Goal: Task Accomplishment & Management: Use online tool/utility

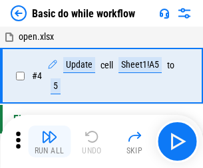
click at [49, 142] on img "button" at bounding box center [49, 137] width 16 height 16
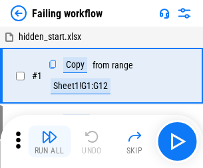
click at [49, 142] on img "button" at bounding box center [49, 137] width 16 height 16
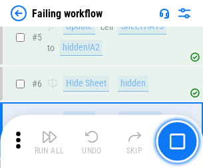
scroll to position [282, 0]
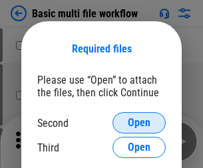
click at [139, 123] on span "Open" at bounding box center [139, 123] width 23 height 11
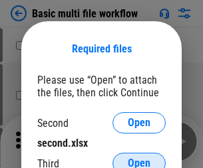
click at [139, 158] on span "Open" at bounding box center [139, 163] width 23 height 11
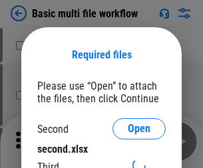
scroll to position [6, 0]
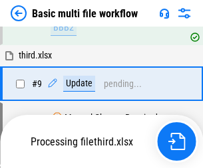
scroll to position [367, 0]
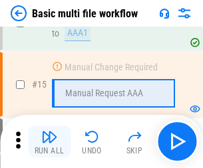
click at [49, 142] on img "button" at bounding box center [49, 137] width 16 height 16
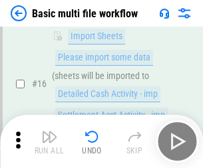
scroll to position [885, 0]
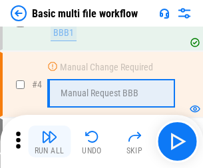
click at [49, 142] on img "button" at bounding box center [49, 137] width 16 height 16
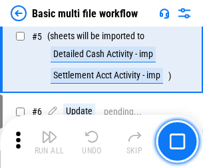
click at [49, 142] on img "button" at bounding box center [49, 137] width 16 height 16
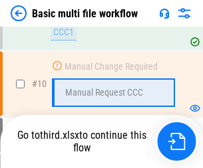
scroll to position [623, 0]
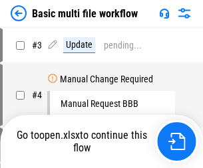
scroll to position [54, 0]
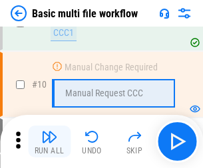
click at [49, 142] on img "button" at bounding box center [49, 137] width 16 height 16
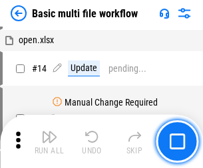
click at [49, 142] on img "button" at bounding box center [49, 137] width 16 height 16
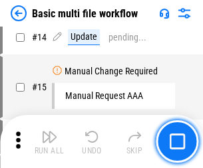
scroll to position [623, 0]
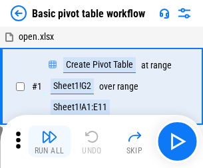
click at [49, 142] on img "button" at bounding box center [49, 137] width 16 height 16
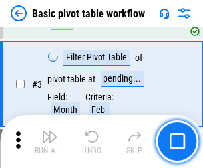
scroll to position [318, 0]
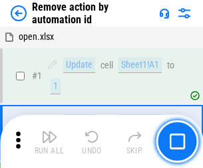
scroll to position [49, 0]
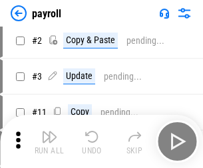
click at [49, 142] on img "button" at bounding box center [49, 137] width 16 height 16
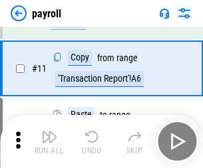
scroll to position [96, 0]
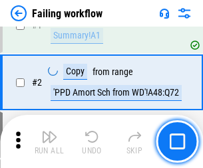
scroll to position [215, 0]
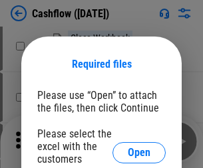
scroll to position [145, 0]
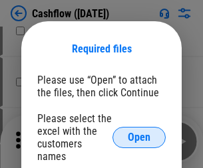
click at [139, 132] on span "Open" at bounding box center [139, 137] width 23 height 11
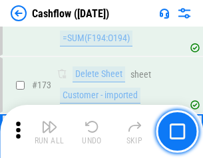
scroll to position [1407, 0]
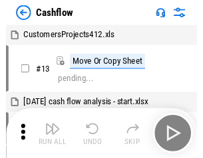
scroll to position [15, 0]
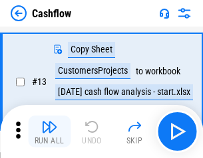
click at [49, 132] on img "button" at bounding box center [49, 127] width 16 height 16
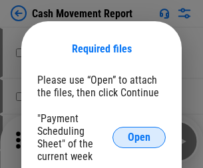
click at [139, 138] on span "Open" at bounding box center [139, 137] width 23 height 11
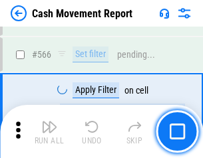
scroll to position [6093, 0]
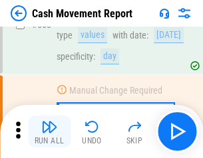
click at [49, 132] on img "button" at bounding box center [49, 127] width 16 height 16
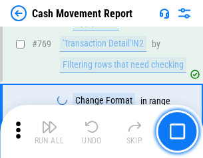
scroll to position [7387, 0]
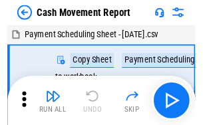
scroll to position [24, 0]
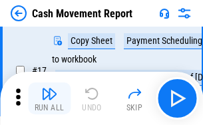
click at [49, 98] on img "button" at bounding box center [49, 94] width 16 height 16
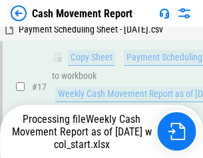
scroll to position [277, 0]
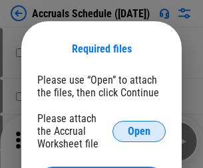
click at [139, 131] on span "Open" at bounding box center [139, 131] width 23 height 11
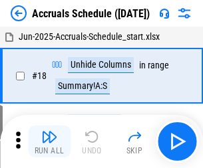
click at [49, 142] on img "button" at bounding box center [49, 137] width 16 height 16
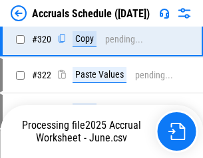
scroll to position [2473, 0]
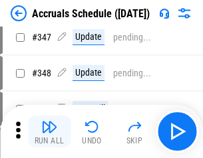
click at [49, 132] on img "button" at bounding box center [49, 127] width 16 height 16
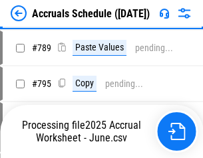
scroll to position [5585, 0]
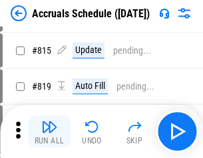
click at [49, 132] on img "button" at bounding box center [49, 127] width 16 height 16
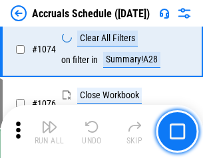
scroll to position [7962, 0]
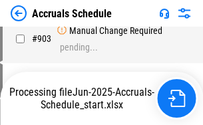
scroll to position [6971, 0]
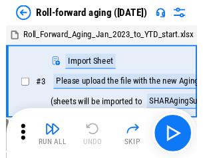
scroll to position [2, 0]
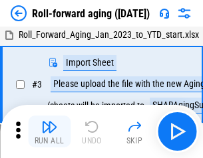
click at [49, 132] on img "button" at bounding box center [49, 127] width 16 height 16
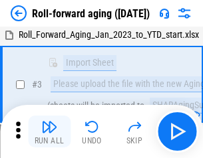
click at [49, 132] on img "button" at bounding box center [49, 127] width 16 height 16
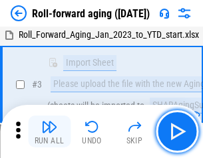
scroll to position [86, 0]
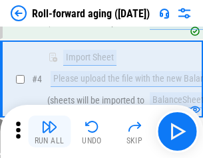
click at [49, 132] on img "button" at bounding box center [49, 127] width 16 height 16
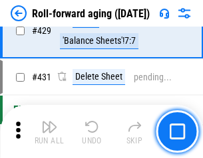
scroll to position [4610, 0]
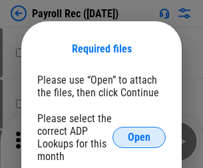
click at [139, 138] on span "Open" at bounding box center [139, 137] width 23 height 11
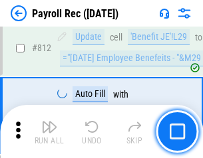
scroll to position [8446, 0]
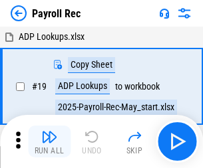
click at [49, 142] on img "button" at bounding box center [49, 137] width 16 height 16
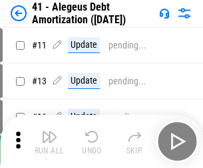
click at [49, 142] on img "button" at bounding box center [49, 137] width 16 height 16
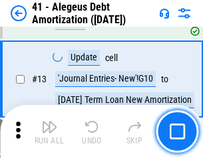
scroll to position [164, 0]
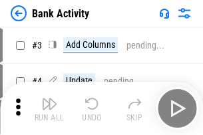
click at [49, 108] on img "button" at bounding box center [49, 104] width 16 height 16
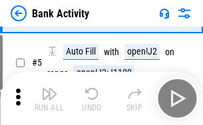
scroll to position [70, 0]
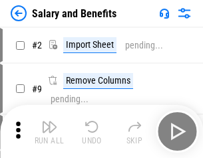
click at [49, 132] on img "button" at bounding box center [49, 127] width 16 height 16
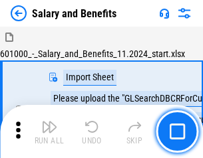
scroll to position [18, 0]
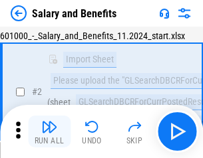
click at [49, 132] on img "button" at bounding box center [49, 127] width 16 height 16
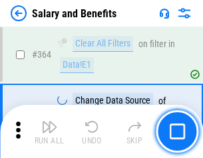
scroll to position [6261, 0]
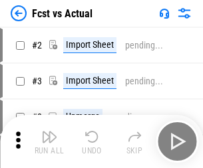
click at [49, 132] on img "button" at bounding box center [49, 137] width 16 height 16
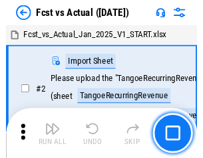
scroll to position [17, 0]
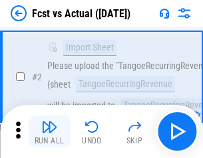
click at [49, 132] on img "button" at bounding box center [49, 127] width 16 height 16
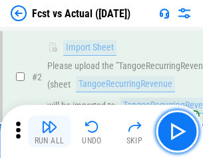
scroll to position [124, 0]
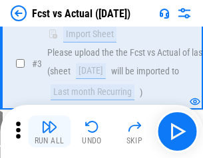
click at [49, 132] on img "button" at bounding box center [49, 127] width 16 height 16
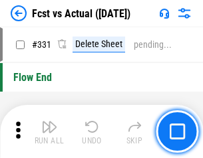
scroll to position [6364, 0]
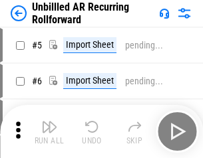
scroll to position [29, 0]
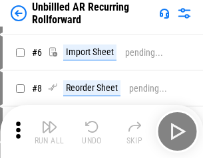
click at [49, 132] on img "button" at bounding box center [49, 127] width 16 height 16
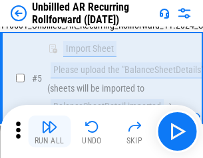
click at [49, 132] on img "button" at bounding box center [49, 127] width 16 height 16
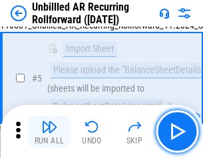
scroll to position [125, 0]
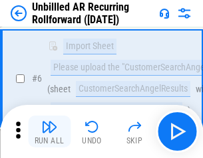
click at [49, 132] on img "button" at bounding box center [49, 127] width 16 height 16
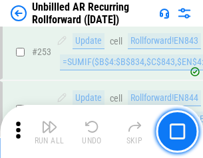
scroll to position [4516, 0]
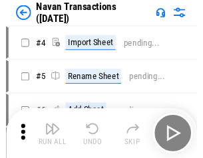
scroll to position [21, 0]
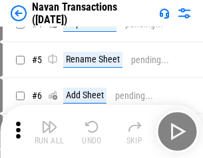
click at [49, 132] on img "button" at bounding box center [49, 127] width 16 height 16
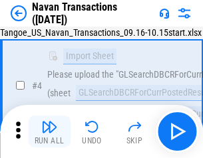
click at [49, 132] on img "button" at bounding box center [49, 127] width 16 height 16
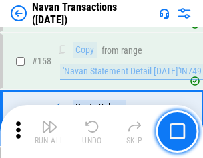
scroll to position [4310, 0]
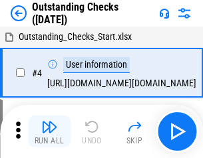
click at [49, 132] on img "button" at bounding box center [49, 127] width 16 height 16
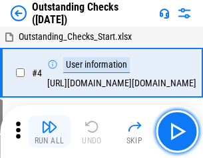
scroll to position [56, 0]
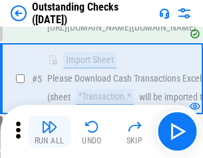
click at [49, 132] on img "button" at bounding box center [49, 127] width 16 height 16
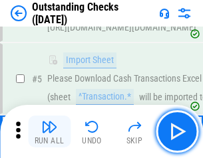
scroll to position [139, 0]
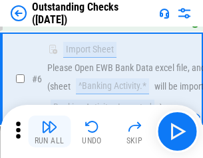
click at [49, 132] on img "button" at bounding box center [49, 127] width 16 height 16
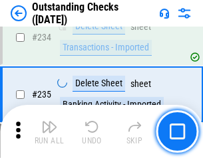
scroll to position [4037, 0]
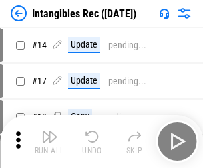
click at [49, 142] on img "button" at bounding box center [49, 137] width 16 height 16
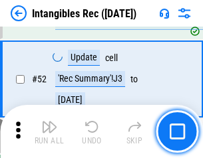
scroll to position [518, 0]
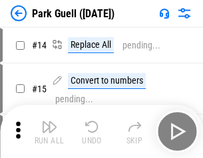
click at [49, 132] on img "button" at bounding box center [49, 127] width 16 height 16
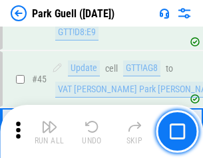
scroll to position [1663, 0]
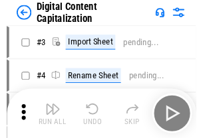
scroll to position [39, 0]
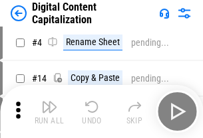
click at [49, 112] on img "button" at bounding box center [49, 107] width 16 height 16
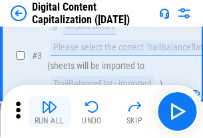
click at [49, 112] on img "button" at bounding box center [49, 107] width 16 height 16
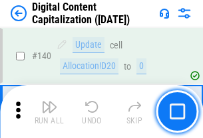
scroll to position [1410, 0]
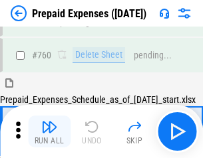
click at [49, 132] on img "button" at bounding box center [49, 127] width 16 height 16
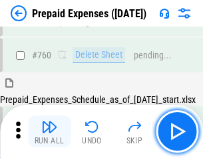
scroll to position [3685, 0]
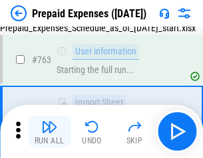
click at [49, 132] on img "button" at bounding box center [49, 127] width 16 height 16
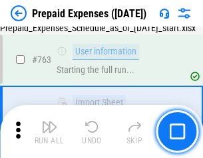
scroll to position [3763, 0]
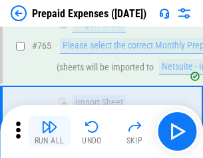
click at [49, 132] on img "button" at bounding box center [49, 127] width 16 height 16
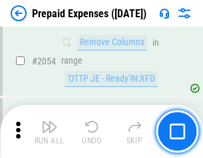
scroll to position [13897, 0]
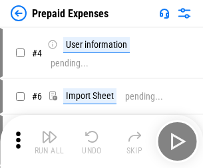
click at [49, 142] on img "button" at bounding box center [49, 137] width 16 height 16
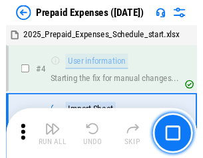
scroll to position [58, 0]
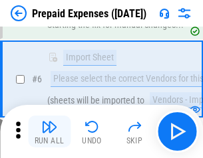
click at [49, 132] on img "button" at bounding box center [49, 127] width 16 height 16
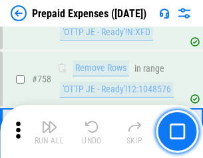
scroll to position [4737, 0]
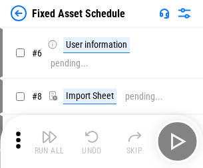
click at [49, 142] on img "button" at bounding box center [49, 137] width 16 height 16
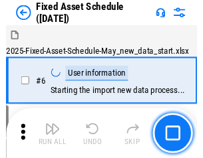
scroll to position [72, 0]
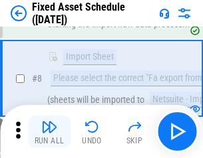
click at [49, 132] on img "button" at bounding box center [49, 127] width 16 height 16
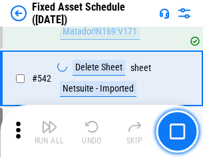
scroll to position [4740, 0]
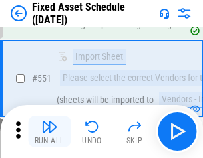
click at [49, 132] on img "button" at bounding box center [49, 127] width 16 height 16
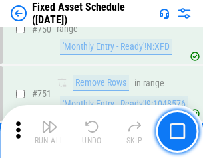
scroll to position [6481, 0]
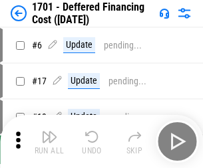
click at [49, 142] on img "button" at bounding box center [49, 137] width 16 height 16
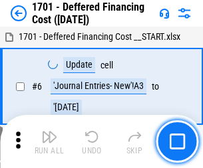
scroll to position [160, 0]
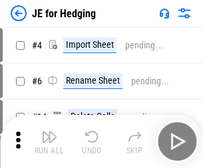
click at [49, 132] on img "button" at bounding box center [49, 137] width 16 height 16
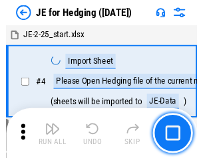
scroll to position [2, 0]
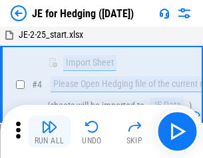
click at [49, 132] on img "button" at bounding box center [49, 127] width 16 height 16
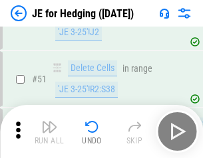
scroll to position [861, 0]
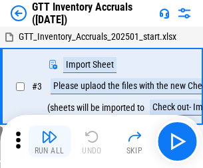
click at [49, 132] on img "button" at bounding box center [49, 137] width 16 height 16
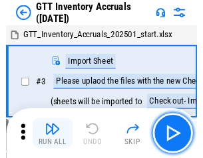
scroll to position [2, 0]
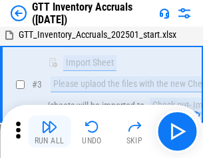
click at [49, 132] on img "button" at bounding box center [49, 127] width 16 height 16
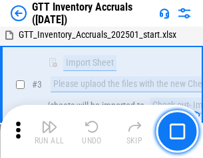
scroll to position [86, 0]
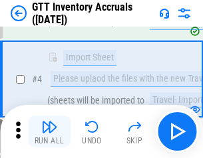
click at [49, 132] on img "button" at bounding box center [49, 127] width 16 height 16
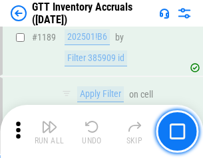
scroll to position [10856, 0]
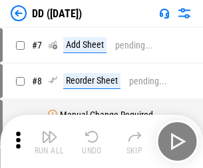
click at [49, 142] on img "button" at bounding box center [49, 137] width 16 height 16
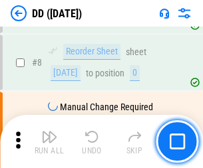
scroll to position [128, 0]
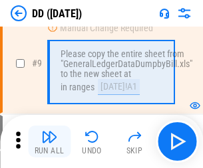
click at [49, 142] on img "button" at bounding box center [49, 137] width 16 height 16
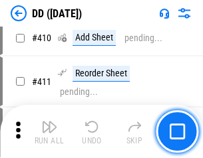
scroll to position [5948, 0]
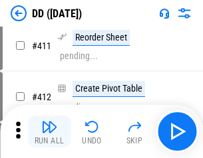
click at [49, 132] on img "button" at bounding box center [49, 127] width 16 height 16
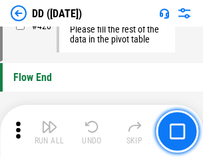
scroll to position [6363, 0]
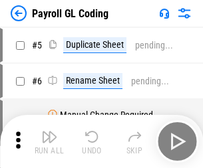
click at [49, 142] on img "button" at bounding box center [49, 137] width 16 height 16
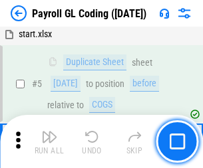
scroll to position [160, 0]
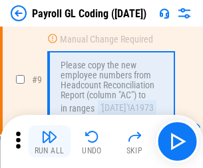
click at [49, 142] on img "button" at bounding box center [49, 137] width 16 height 16
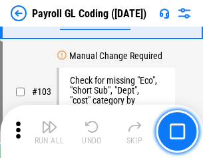
scroll to position [3119, 0]
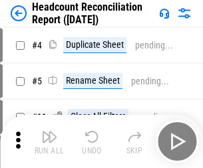
click at [49, 142] on img "button" at bounding box center [49, 137] width 16 height 16
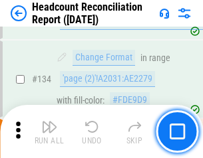
scroll to position [1598, 0]
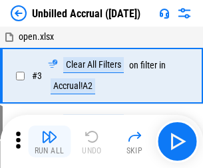
click at [49, 142] on img "button" at bounding box center [49, 137] width 16 height 16
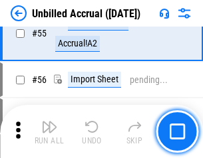
scroll to position [1388, 0]
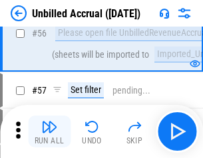
click at [49, 132] on img "button" at bounding box center [49, 127] width 16 height 16
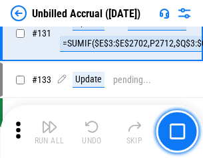
scroll to position [3960, 0]
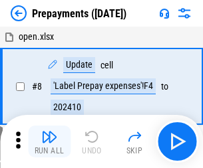
click at [49, 142] on img "button" at bounding box center [49, 137] width 16 height 16
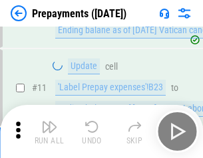
scroll to position [83, 0]
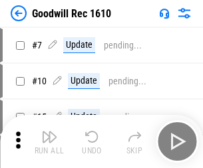
click at [49, 142] on img "button" at bounding box center [49, 137] width 16 height 16
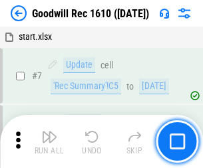
scroll to position [227, 0]
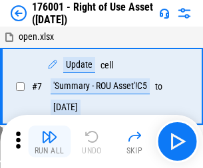
click at [49, 142] on img "button" at bounding box center [49, 137] width 16 height 16
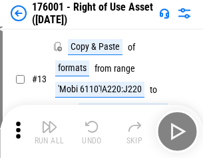
scroll to position [86, 0]
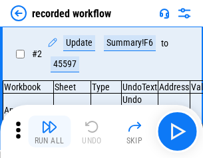
click at [49, 132] on img "button" at bounding box center [49, 127] width 16 height 16
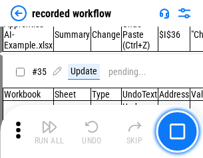
scroll to position [4155, 0]
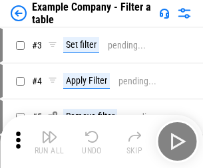
click at [49, 142] on img "button" at bounding box center [49, 137] width 16 height 16
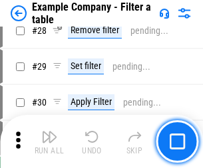
scroll to position [1217, 0]
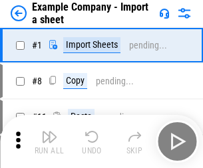
click at [49, 132] on img "button" at bounding box center [49, 137] width 16 height 16
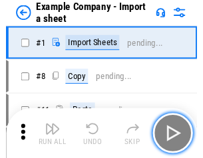
scroll to position [21, 0]
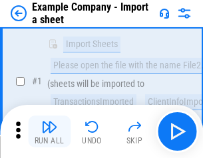
click at [49, 132] on img "button" at bounding box center [49, 127] width 16 height 16
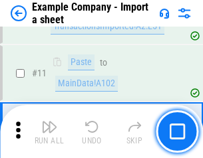
scroll to position [294, 0]
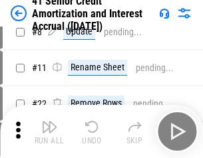
click at [49, 132] on img "button" at bounding box center [49, 127] width 16 height 16
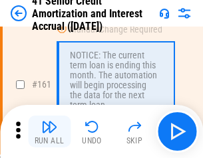
click at [49, 132] on img "button" at bounding box center [49, 127] width 16 height 16
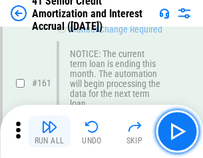
scroll to position [1422, 0]
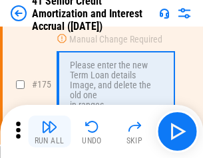
click at [49, 132] on img "button" at bounding box center [49, 127] width 16 height 16
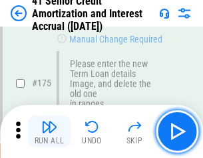
scroll to position [1557, 0]
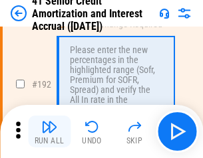
click at [49, 132] on img "button" at bounding box center [49, 127] width 16 height 16
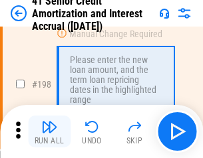
click at [49, 132] on img "button" at bounding box center [49, 127] width 16 height 16
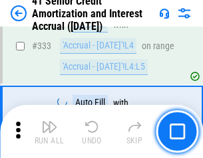
scroll to position [3396, 0]
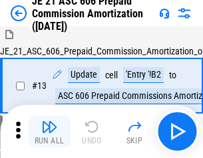
click at [49, 132] on img "button" at bounding box center [49, 127] width 16 height 16
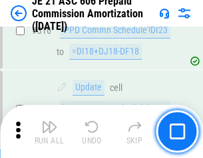
scroll to position [2482, 0]
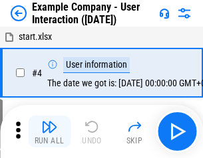
click at [49, 132] on img "button" at bounding box center [49, 127] width 16 height 16
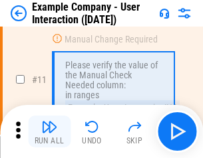
click at [49, 132] on img "button" at bounding box center [49, 127] width 16 height 16
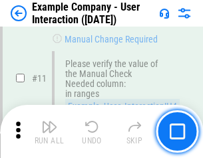
scroll to position [288, 0]
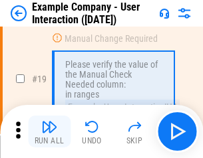
click at [49, 132] on img "button" at bounding box center [49, 127] width 16 height 16
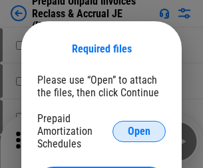
click at [139, 131] on span "Open" at bounding box center [139, 131] width 23 height 11
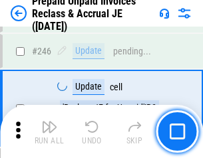
scroll to position [1795, 0]
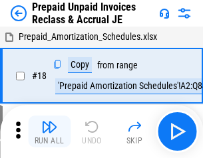
click at [49, 132] on img "button" at bounding box center [49, 127] width 16 height 16
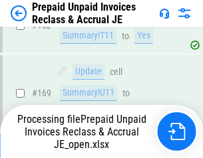
scroll to position [1157, 0]
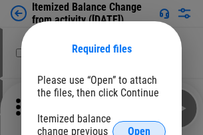
click at [139, 126] on span "Open" at bounding box center [139, 131] width 23 height 11
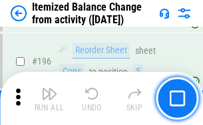
scroll to position [2559, 0]
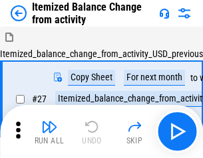
scroll to position [21, 0]
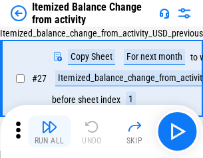
click at [49, 132] on img "button" at bounding box center [49, 127] width 16 height 16
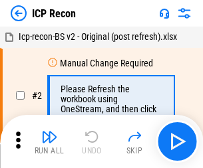
scroll to position [6, 0]
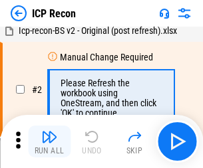
click at [49, 142] on img "button" at bounding box center [49, 137] width 16 height 16
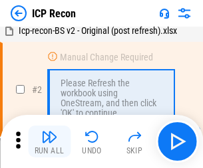
click at [49, 142] on img "button" at bounding box center [49, 137] width 16 height 16
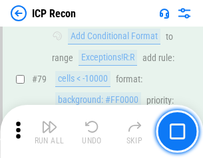
scroll to position [1303, 0]
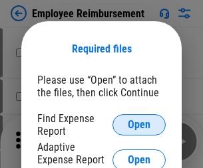
click at [139, 125] on span "Open" at bounding box center [139, 125] width 23 height 11
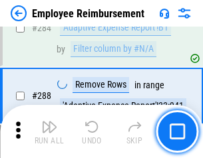
scroll to position [3614, 0]
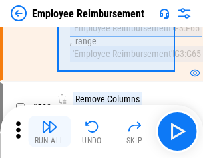
click at [49, 132] on img "button" at bounding box center [49, 127] width 16 height 16
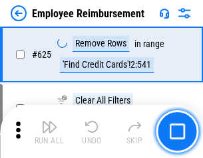
scroll to position [7960, 0]
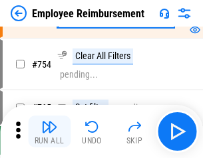
click at [49, 132] on img "button" at bounding box center [49, 127] width 16 height 16
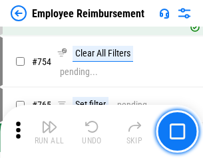
scroll to position [9327, 0]
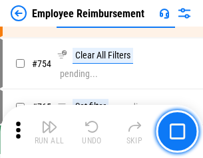
click at [49, 132] on img "button" at bounding box center [49, 127] width 16 height 16
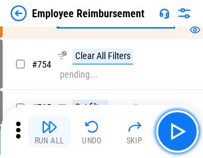
click at [49, 132] on img "button" at bounding box center [49, 127] width 16 height 16
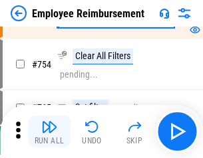
click at [49, 132] on img "button" at bounding box center [49, 127] width 16 height 16
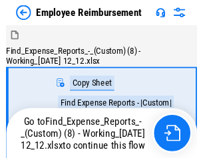
scroll to position [45, 0]
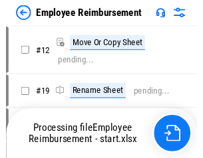
scroll to position [45, 0]
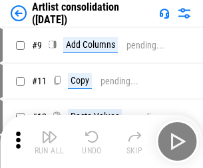
click at [49, 142] on img "button" at bounding box center [49, 137] width 16 height 16
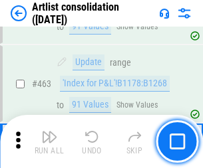
scroll to position [5821, 0]
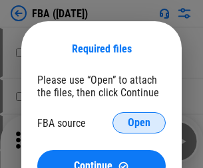
click at [139, 123] on span "Open" at bounding box center [139, 123] width 23 height 11
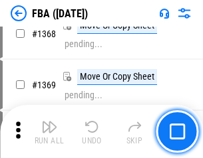
scroll to position [14278, 0]
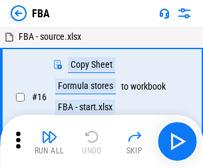
scroll to position [13, 0]
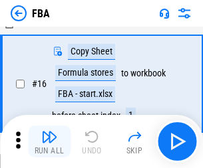
click at [49, 142] on img "button" at bounding box center [49, 137] width 16 height 16
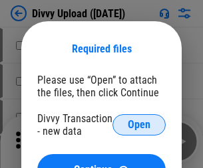
click at [139, 125] on span "Open" at bounding box center [139, 125] width 23 height 11
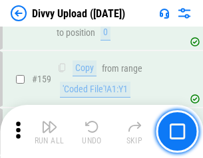
scroll to position [1377, 0]
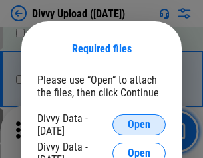
click at [139, 125] on span "Open" at bounding box center [139, 125] width 23 height 11
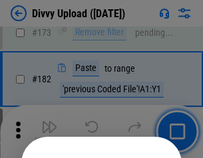
scroll to position [1492, 0]
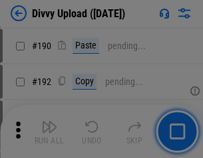
scroll to position [1678, 0]
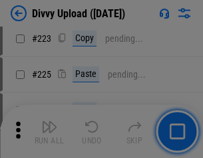
scroll to position [2653, 0]
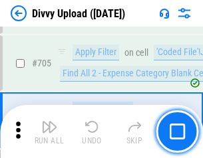
scroll to position [9095, 0]
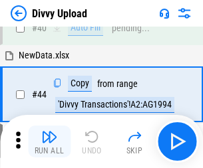
click at [49, 142] on img "button" at bounding box center [49, 137] width 16 height 16
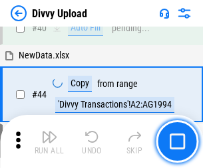
scroll to position [146, 0]
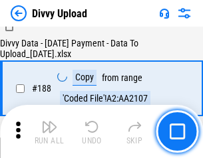
scroll to position [1565, 0]
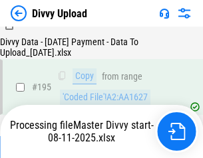
scroll to position [1858, 0]
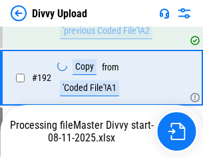
scroll to position [1781, 0]
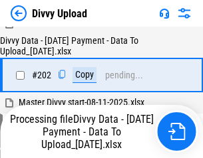
scroll to position [2151, 0]
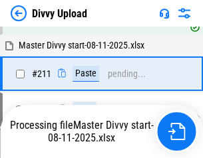
scroll to position [2660, 0]
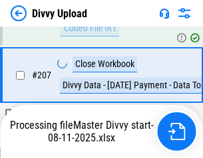
scroll to position [2444, 0]
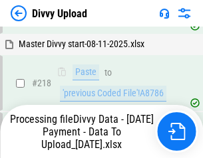
scroll to position [2954, 0]
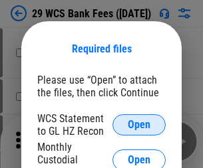
click at [139, 125] on span "Open" at bounding box center [139, 125] width 23 height 11
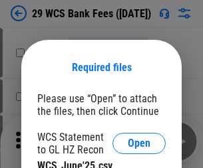
scroll to position [19, 0]
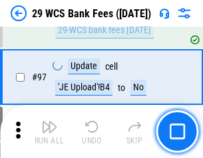
scroll to position [1296, 0]
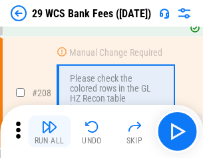
click at [49, 132] on img "button" at bounding box center [49, 127] width 16 height 16
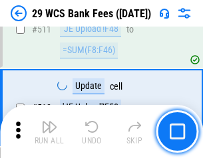
scroll to position [6689, 0]
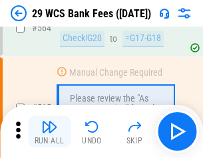
click at [49, 132] on img "button" at bounding box center [49, 127] width 16 height 16
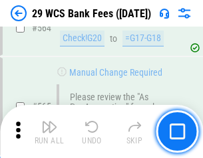
scroll to position [7190, 0]
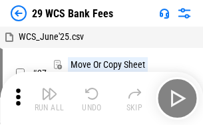
scroll to position [24, 0]
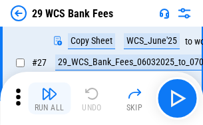
click at [49, 98] on img "button" at bounding box center [49, 94] width 16 height 16
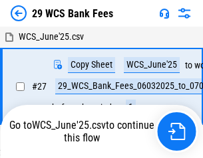
scroll to position [7, 0]
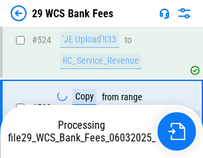
scroll to position [7098, 0]
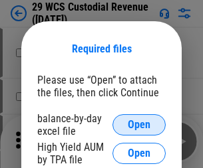
click at [139, 125] on span "Open" at bounding box center [139, 125] width 23 height 11
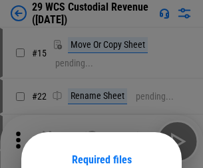
scroll to position [111, 0]
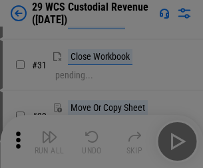
scroll to position [285, 0]
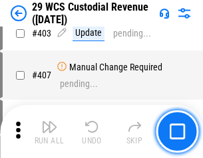
scroll to position [6158, 0]
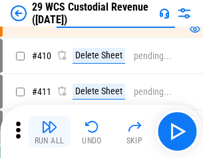
click at [49, 132] on img "button" at bounding box center [49, 127] width 16 height 16
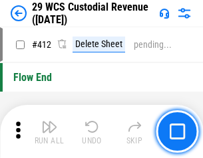
scroll to position [6349, 0]
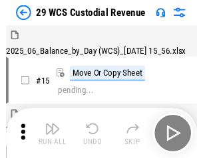
scroll to position [32, 0]
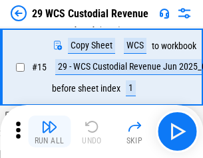
click at [49, 132] on img "button" at bounding box center [49, 127] width 16 height 16
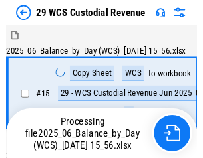
scroll to position [32, 0]
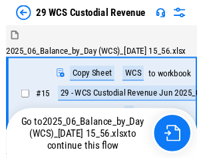
scroll to position [25, 0]
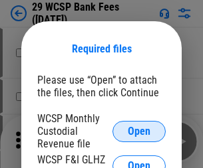
click at [139, 131] on span "Open" at bounding box center [139, 131] width 23 height 11
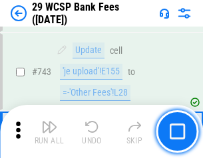
scroll to position [6699, 0]
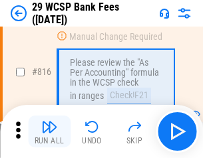
click at [49, 132] on img "button" at bounding box center [49, 127] width 16 height 16
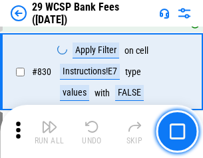
scroll to position [8435, 0]
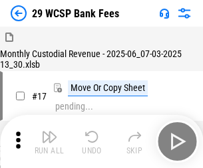
click at [49, 132] on img "button" at bounding box center [49, 137] width 16 height 16
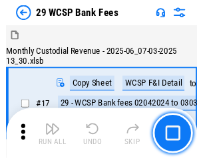
scroll to position [32, 0]
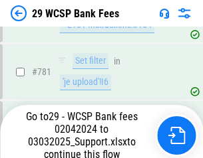
scroll to position [7858, 0]
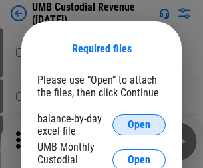
click at [139, 125] on span "Open" at bounding box center [139, 125] width 23 height 11
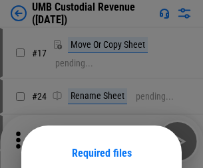
scroll to position [104, 0]
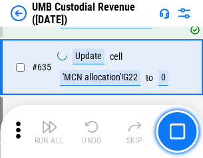
scroll to position [6957, 0]
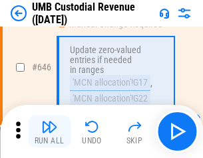
click at [49, 132] on img "button" at bounding box center [49, 127] width 16 height 16
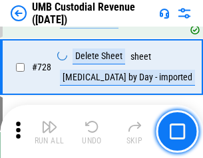
scroll to position [8201, 0]
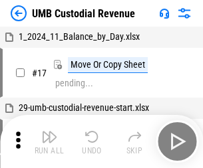
scroll to position [10, 0]
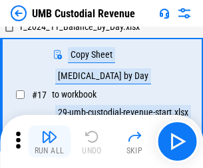
click at [49, 142] on img "button" at bounding box center [49, 137] width 16 height 16
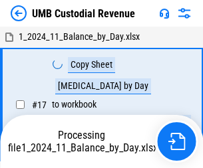
scroll to position [10, 0]
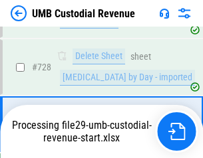
scroll to position [8171, 0]
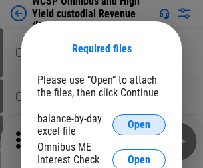
click at [139, 125] on span "Open" at bounding box center [139, 125] width 23 height 11
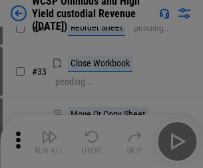
scroll to position [304, 0]
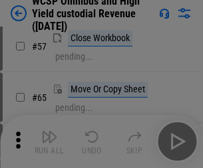
scroll to position [580, 0]
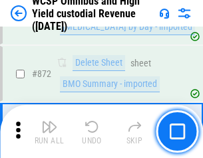
scroll to position [11252, 0]
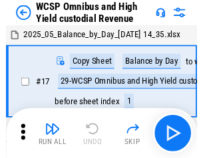
scroll to position [7, 0]
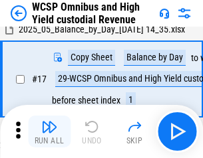
click at [49, 132] on img "button" at bounding box center [49, 127] width 16 height 16
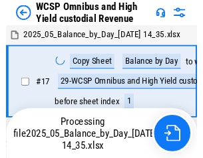
scroll to position [7, 0]
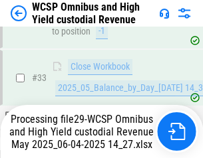
scroll to position [590, 0]
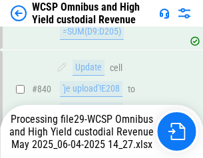
scroll to position [11107, 0]
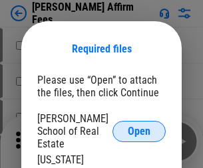
click at [139, 126] on span "Open" at bounding box center [139, 131] width 23 height 11
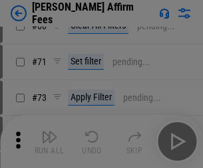
scroll to position [477, 0]
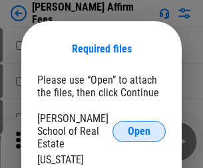
click at [139, 126] on span "Open" at bounding box center [139, 131] width 23 height 11
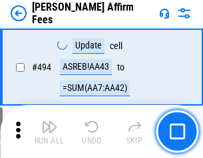
scroll to position [3615, 0]
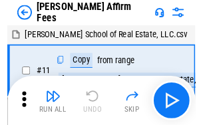
scroll to position [13, 0]
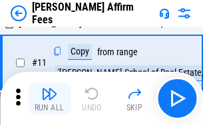
click at [49, 98] on img "button" at bounding box center [49, 94] width 16 height 16
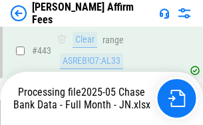
scroll to position [3487, 0]
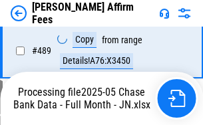
scroll to position [3487, 0]
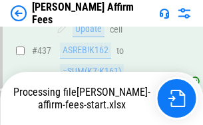
scroll to position [3487, 0]
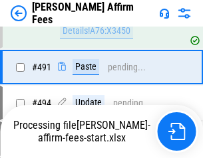
scroll to position [3615, 0]
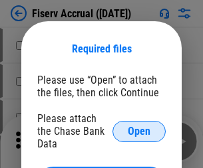
click at [139, 126] on span "Open" at bounding box center [139, 131] width 23 height 11
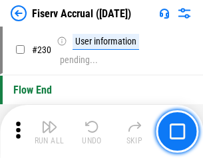
scroll to position [4213, 0]
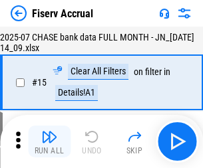
click at [49, 142] on img "button" at bounding box center [49, 137] width 16 height 16
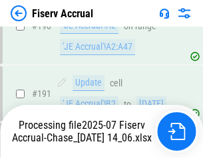
scroll to position [3582, 0]
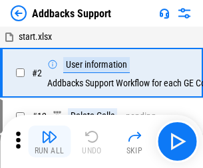
click at [49, 132] on img "button" at bounding box center [49, 137] width 16 height 16
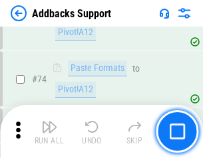
scroll to position [968, 0]
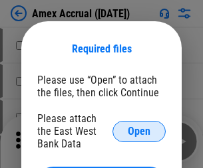
click at [139, 131] on span "Open" at bounding box center [139, 131] width 23 height 11
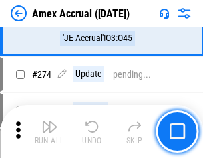
scroll to position [3296, 0]
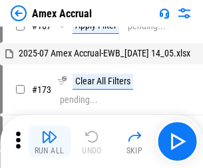
click at [49, 142] on img "button" at bounding box center [49, 137] width 16 height 16
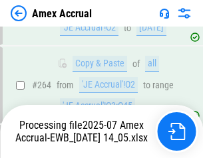
scroll to position [3797, 0]
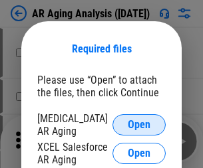
click at [139, 123] on span "Open" at bounding box center [139, 125] width 23 height 11
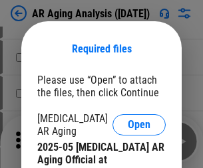
scroll to position [400, 0]
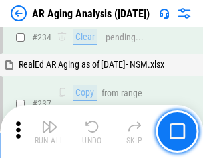
scroll to position [2061, 0]
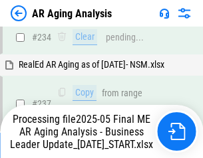
scroll to position [2045, 0]
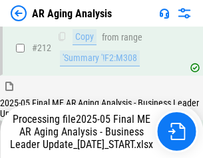
scroll to position [2045, 0]
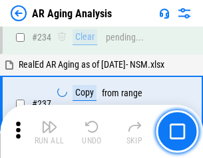
scroll to position [2045, 0]
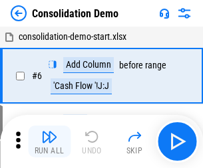
click at [49, 142] on img "button" at bounding box center [49, 137] width 16 height 16
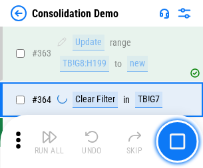
scroll to position [4456, 0]
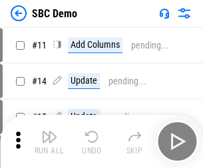
click at [49, 142] on img "button" at bounding box center [49, 137] width 16 height 16
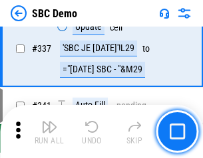
scroll to position [3497, 0]
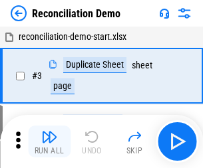
click at [49, 142] on img "button" at bounding box center [49, 137] width 16 height 16
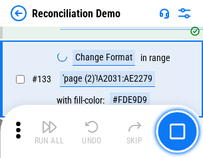
scroll to position [1579, 0]
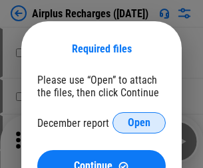
click at [139, 123] on span "Open" at bounding box center [139, 123] width 23 height 11
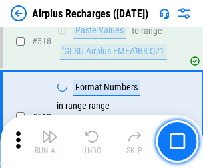
scroll to position [5721, 0]
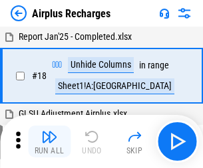
click at [49, 142] on img "button" at bounding box center [49, 137] width 16 height 16
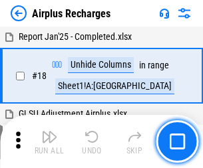
scroll to position [58, 0]
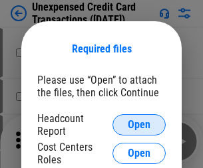
click at [139, 125] on span "Open" at bounding box center [139, 125] width 23 height 11
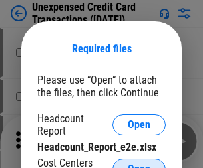
click at [139, 164] on span "Open" at bounding box center [139, 169] width 23 height 11
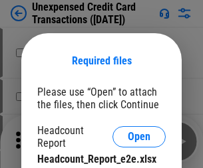
scroll to position [12, 0]
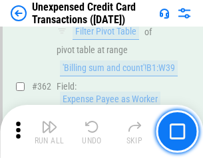
scroll to position [3419, 0]
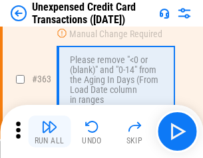
click at [49, 132] on img "button" at bounding box center [49, 127] width 16 height 16
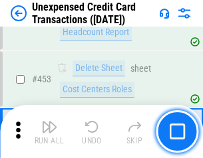
scroll to position [4534, 0]
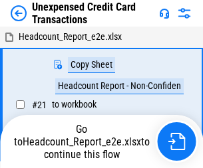
scroll to position [21, 0]
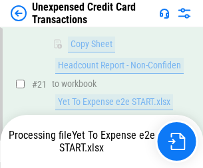
scroll to position [216, 0]
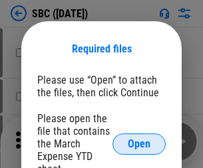
click at [139, 144] on span "Open" at bounding box center [139, 144] width 23 height 11
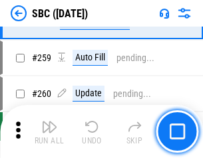
scroll to position [2598, 0]
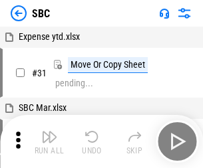
scroll to position [13, 0]
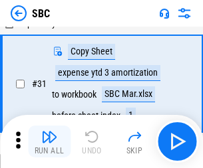
click at [49, 142] on img "button" at bounding box center [49, 137] width 16 height 16
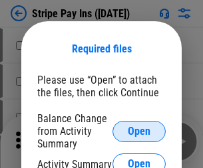
click at [139, 131] on span "Open" at bounding box center [139, 131] width 23 height 11
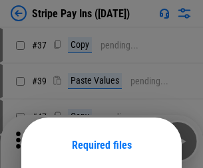
scroll to position [96, 0]
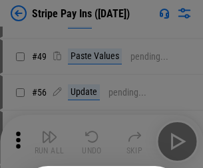
scroll to position [241, 0]
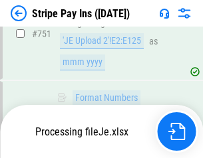
scroll to position [6892, 0]
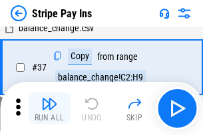
click at [49, 108] on img "button" at bounding box center [49, 104] width 16 height 16
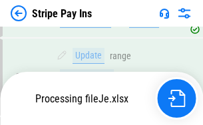
scroll to position [6785, 0]
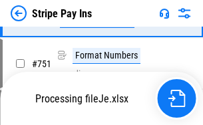
scroll to position [6863, 0]
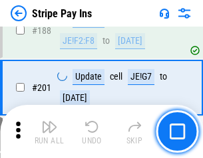
scroll to position [1893, 0]
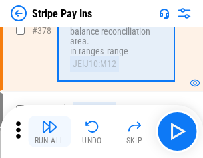
click at [49, 132] on img "button" at bounding box center [49, 127] width 16 height 16
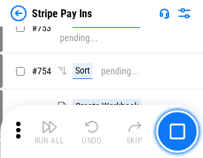
scroll to position [6846, 0]
